Goal: Answer question/provide support

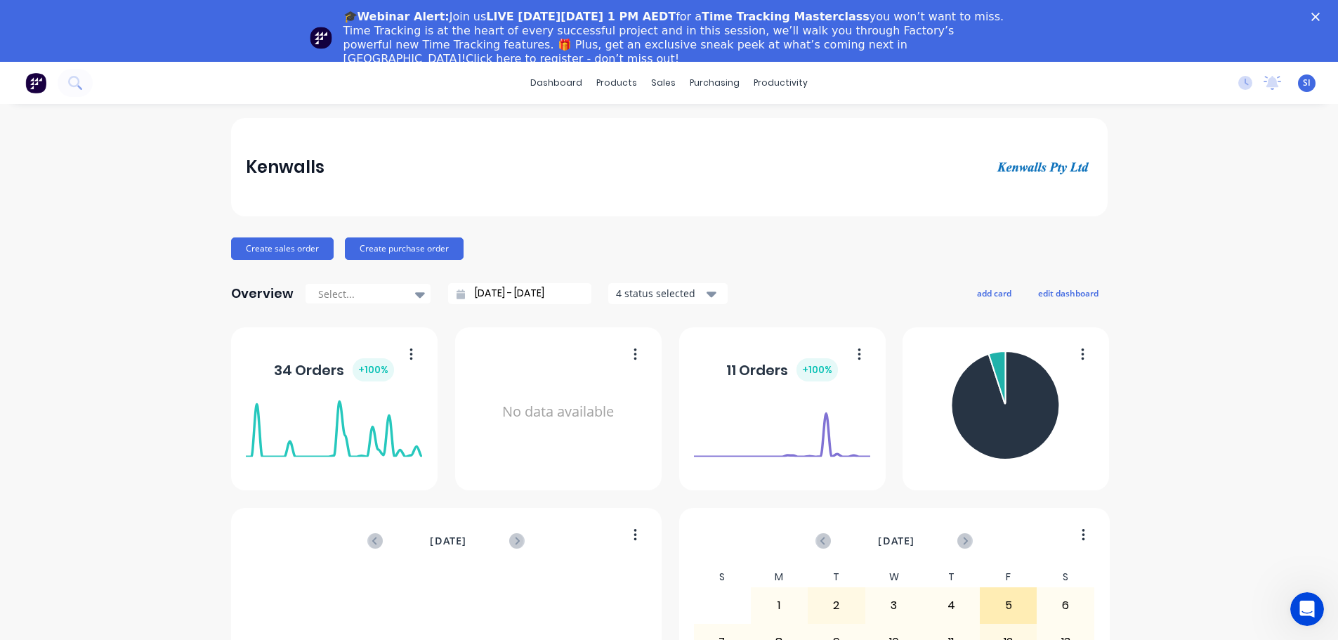
click at [783, 162] on div "Kenwalls" at bounding box center [669, 167] width 846 height 28
click at [1319, 14] on icon "Close" at bounding box center [1315, 17] width 8 height 8
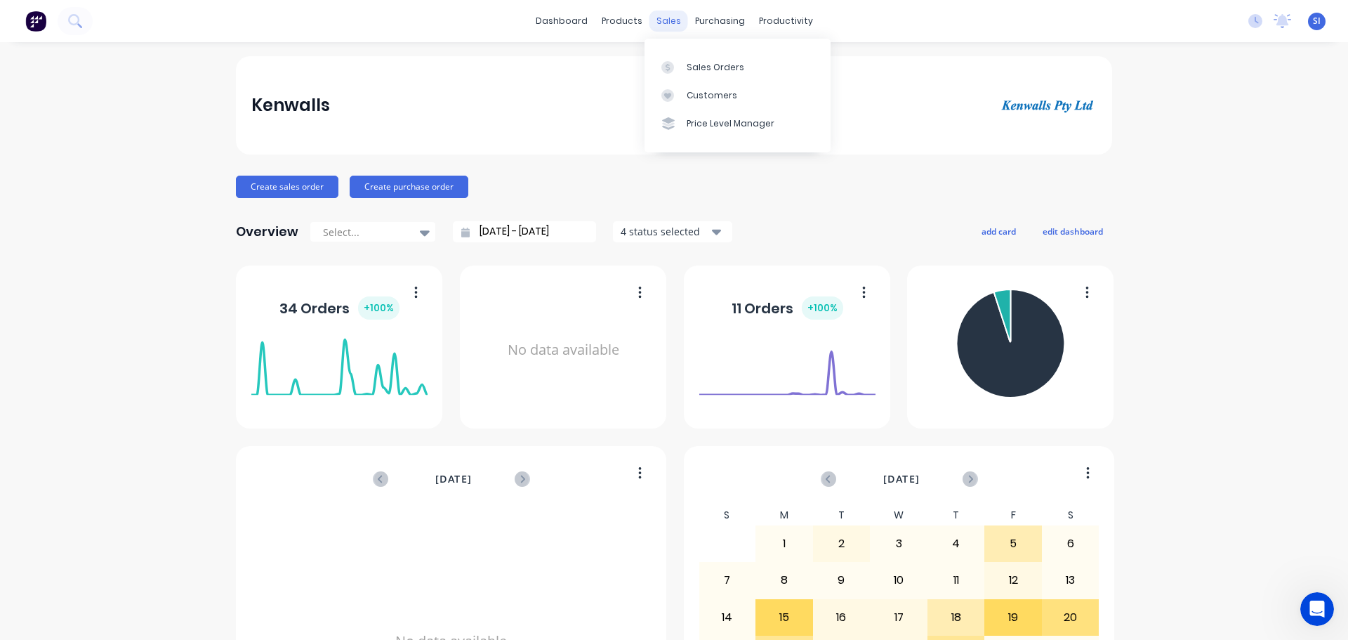
click at [666, 24] on div "sales" at bounding box center [668, 21] width 39 height 21
click at [699, 74] on link "Sales Orders" at bounding box center [738, 67] width 186 height 28
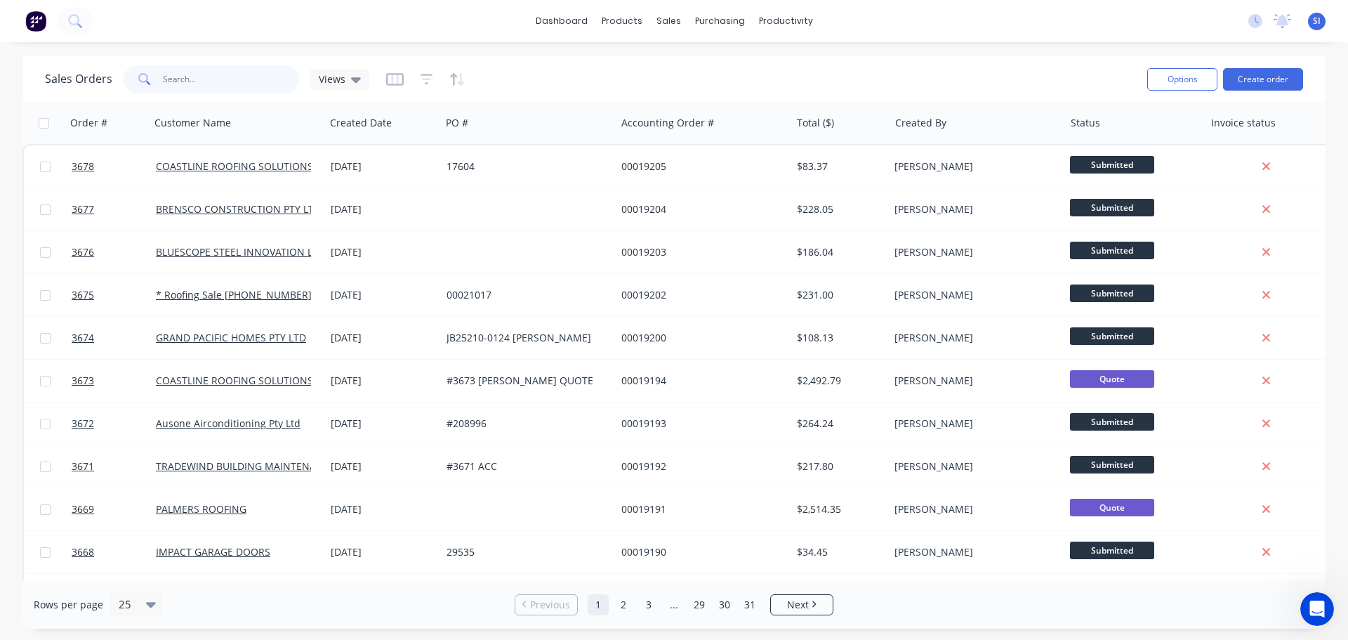
click at [190, 74] on input "text" at bounding box center [231, 79] width 137 height 28
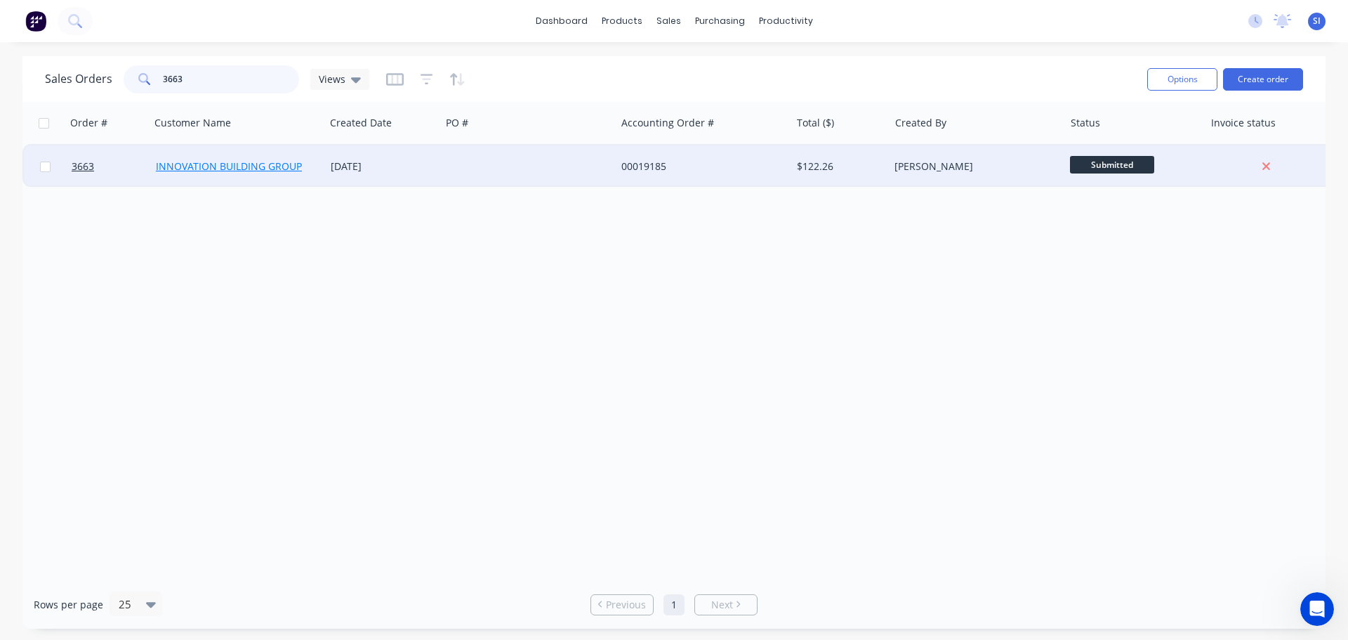
type input "3663"
click at [199, 164] on link "INNOVATION BUILDING GROUP" at bounding box center [229, 165] width 146 height 13
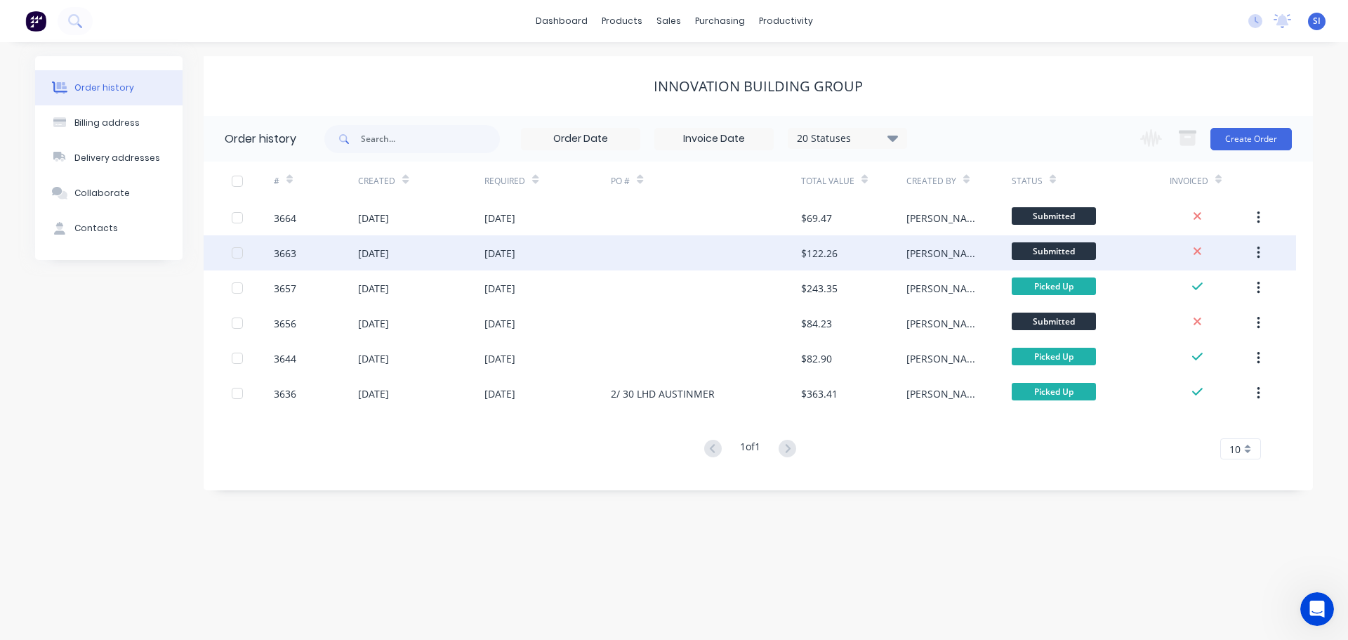
click at [308, 253] on div "3663" at bounding box center [316, 252] width 84 height 35
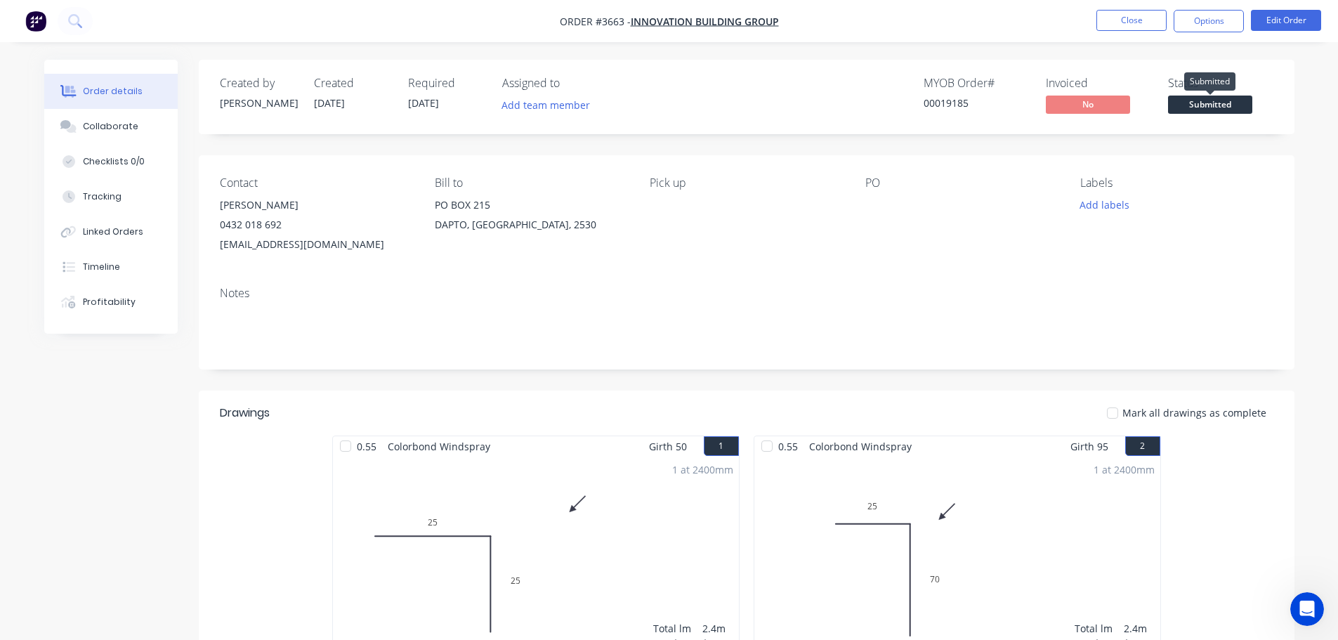
click at [1221, 101] on span "Submitted" at bounding box center [1210, 104] width 84 height 18
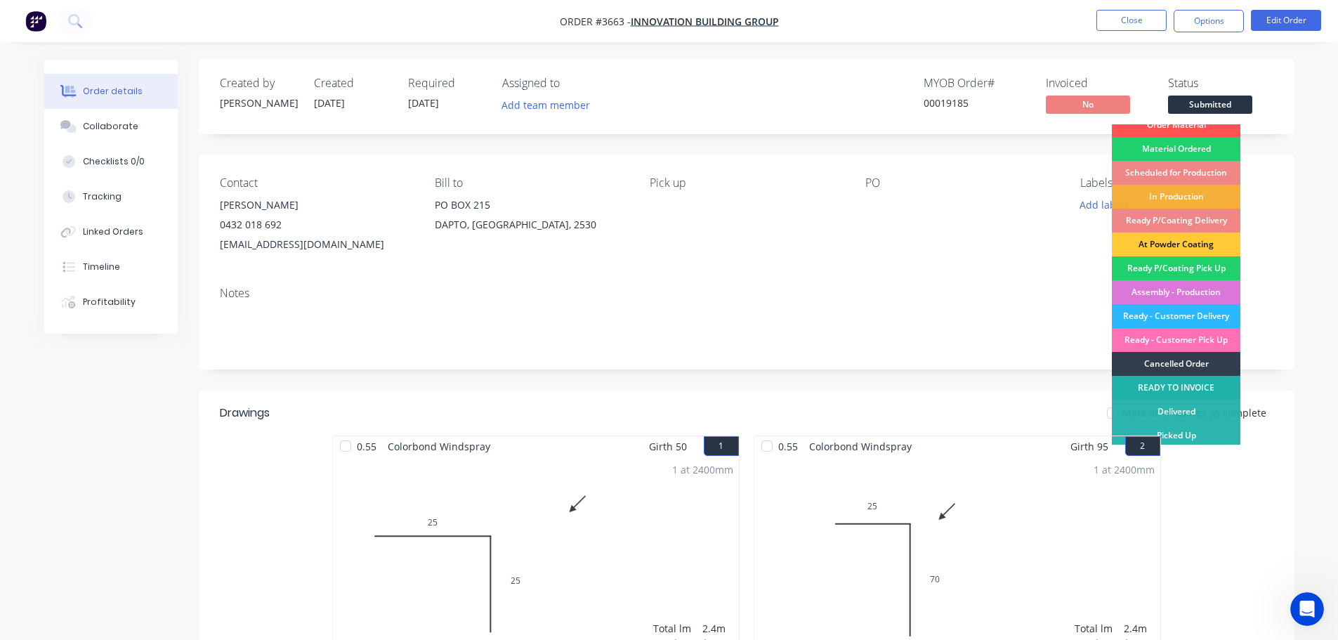
scroll to position [14, 0]
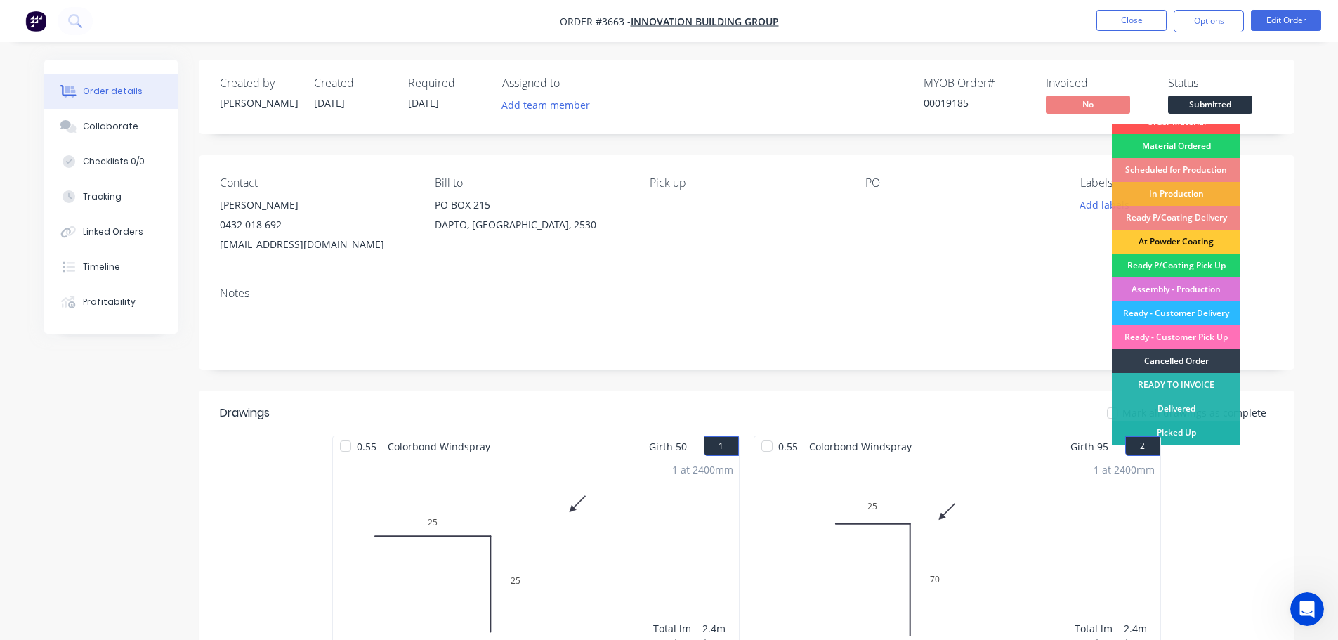
click at [1173, 428] on div "Picked Up" at bounding box center [1175, 433] width 128 height 24
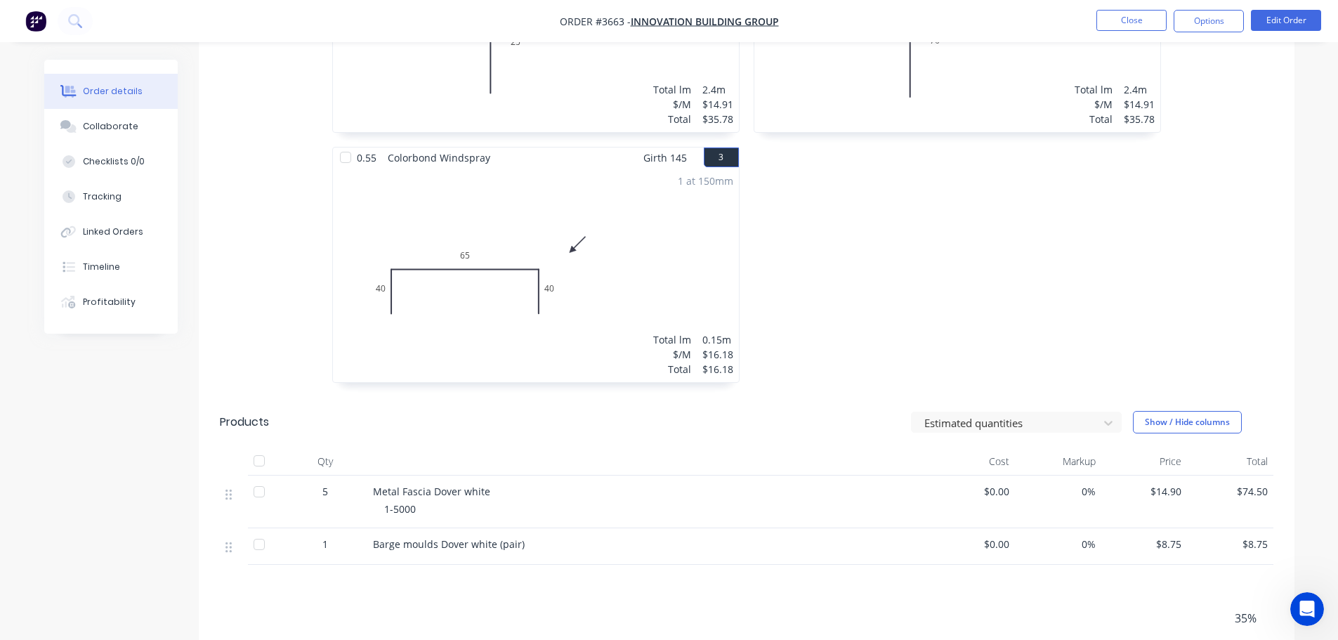
scroll to position [253, 0]
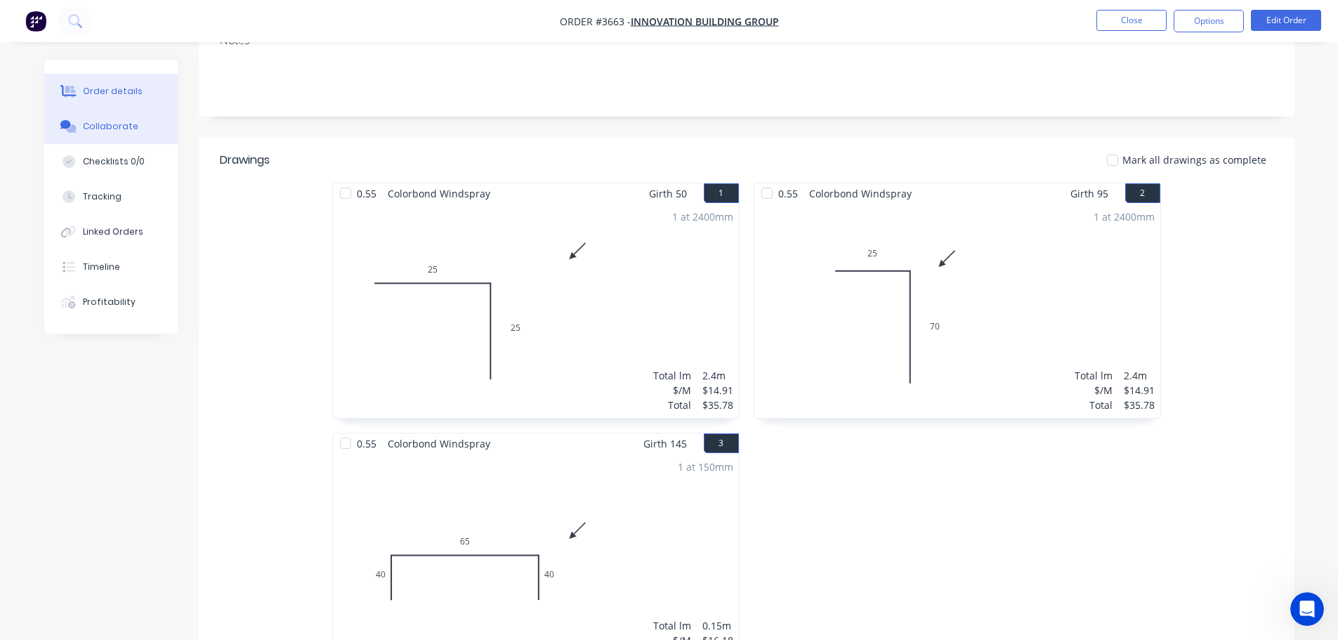
click at [106, 126] on div "Collaborate" at bounding box center [110, 126] width 55 height 13
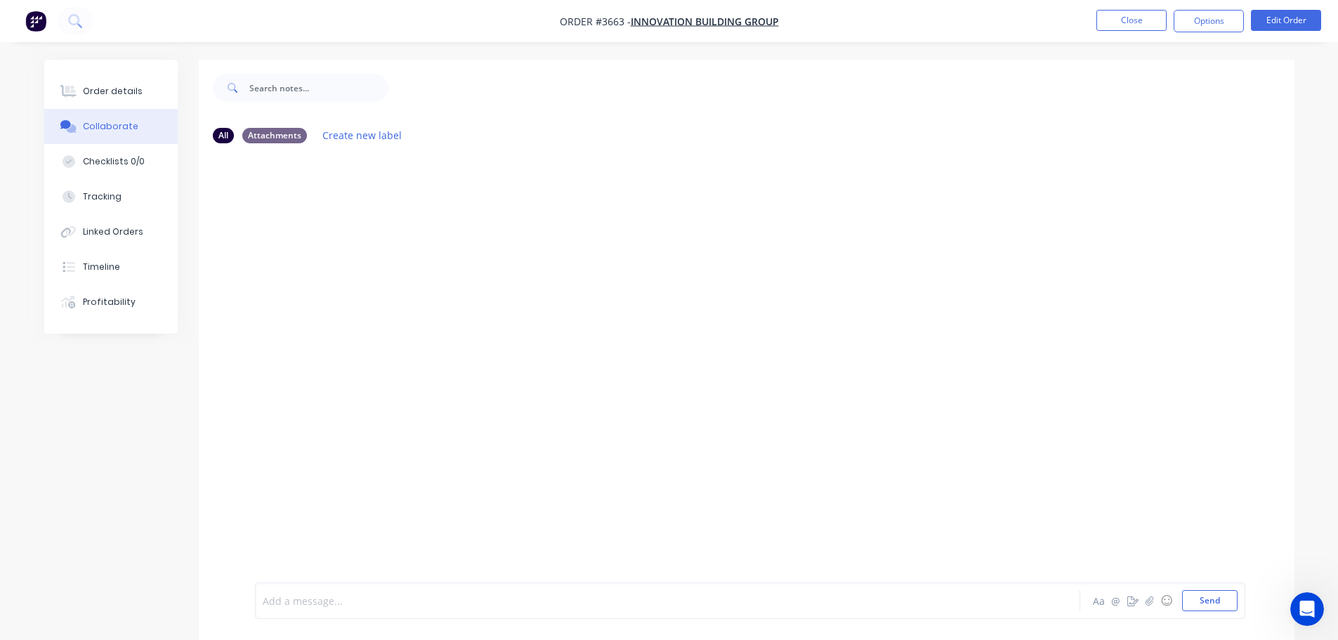
click at [340, 595] on div at bounding box center [628, 600] width 730 height 15
click at [317, 601] on span "picked up 2309" at bounding box center [299, 600] width 72 height 13
drag, startPoint x: 321, startPoint y: 600, endPoint x: 355, endPoint y: 597, distance: 33.8
click at [322, 600] on span "picked up 2309" at bounding box center [299, 600] width 72 height 13
click at [1222, 608] on button "Send" at bounding box center [1209, 600] width 55 height 21
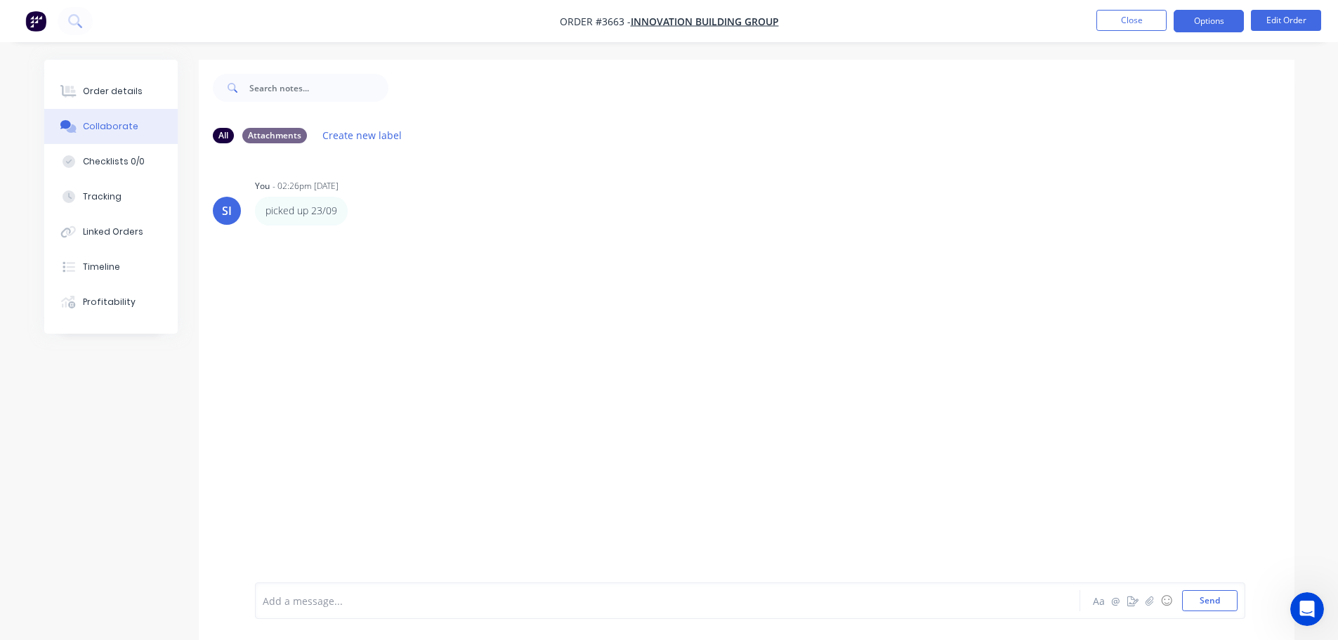
click at [1208, 18] on button "Options" at bounding box center [1208, 21] width 70 height 22
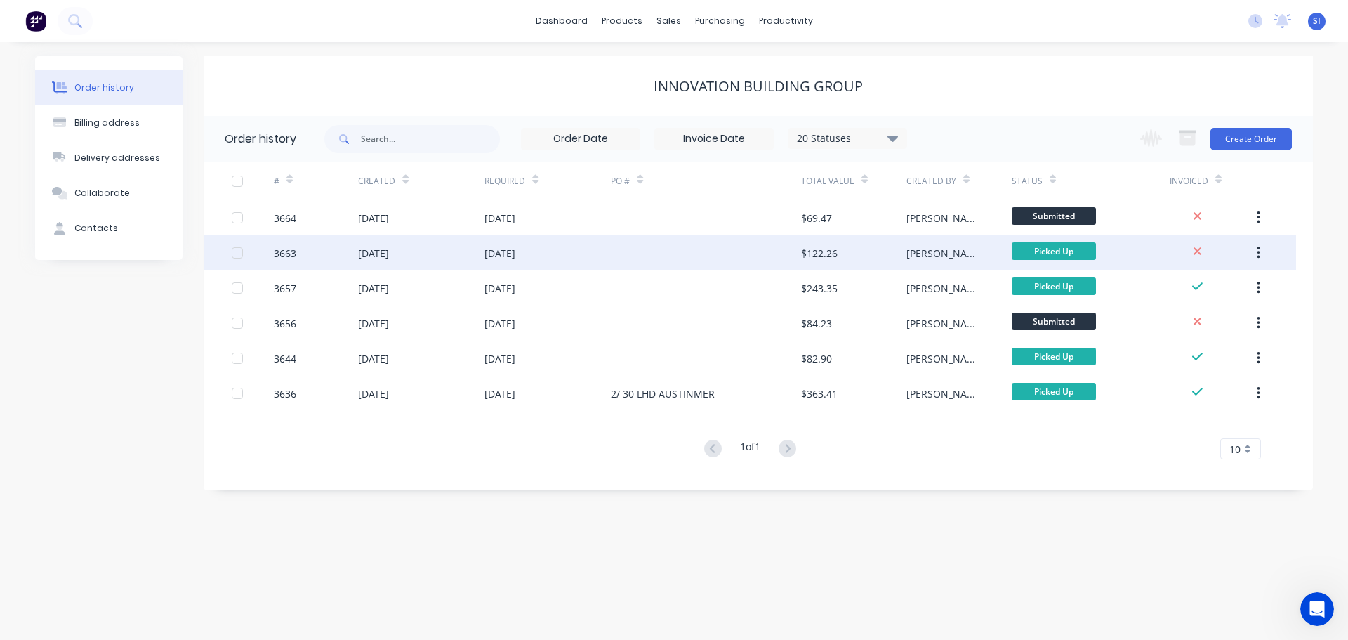
click at [556, 246] on div "[DATE]" at bounding box center [547, 252] width 126 height 35
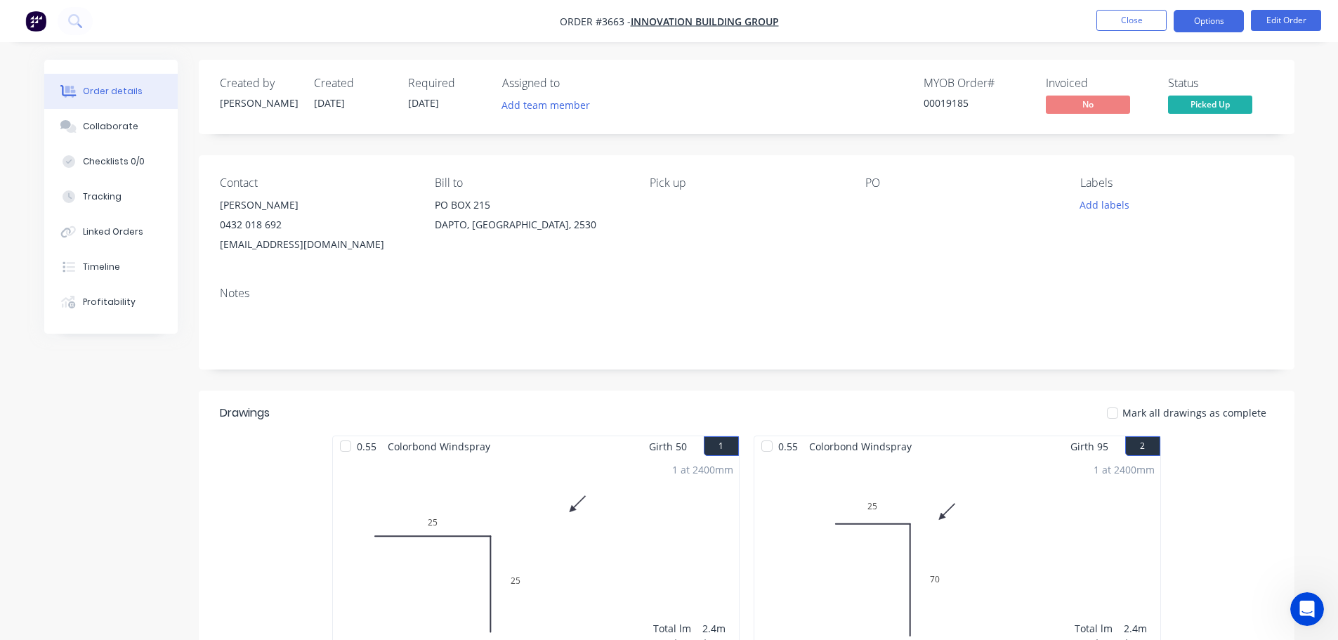
click at [1202, 21] on button "Options" at bounding box center [1208, 21] width 70 height 22
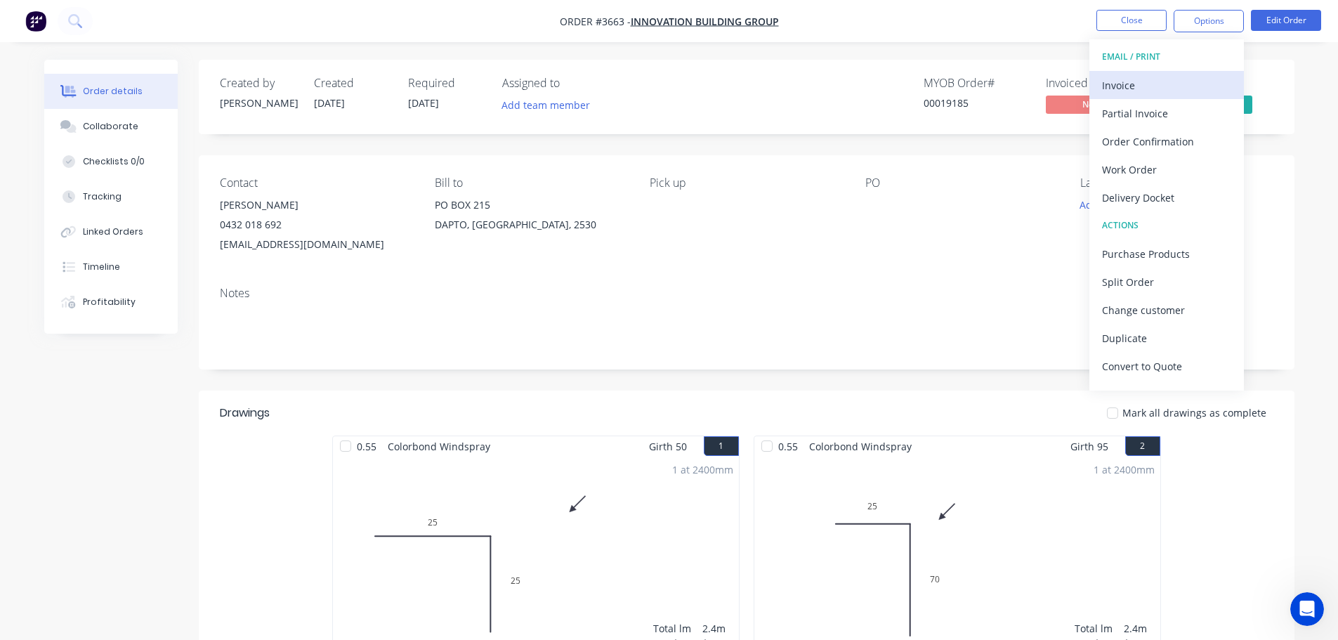
click at [1154, 86] on div "Invoice" at bounding box center [1166, 85] width 129 height 20
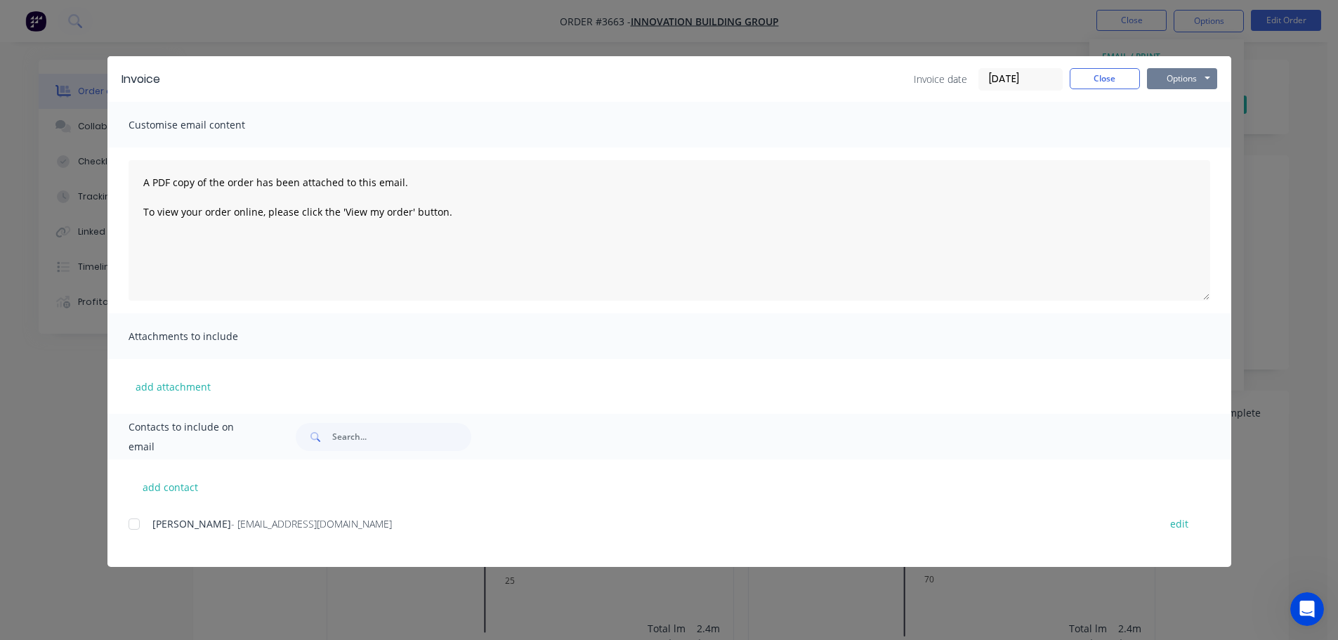
click at [1180, 85] on button "Options" at bounding box center [1182, 78] width 70 height 21
click at [1175, 126] on button "Print" at bounding box center [1192, 126] width 90 height 23
click at [1095, 76] on button "Close" at bounding box center [1104, 78] width 70 height 21
